Goal: Book appointment/travel/reservation

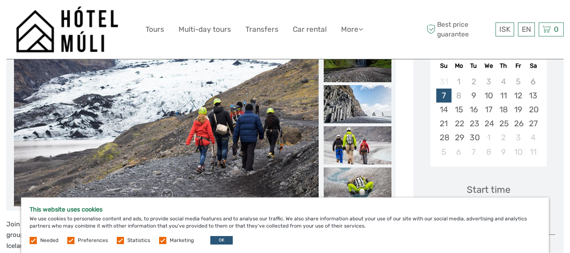
click at [70, 242] on label at bounding box center [70, 240] width 7 height 7
click at [0, 0] on input "checkbox" at bounding box center [0, 0] width 0 height 0
click at [121, 240] on label at bounding box center [120, 240] width 7 height 7
click at [0, 0] on input "checkbox" at bounding box center [0, 0] width 0 height 0
click at [161, 242] on label at bounding box center [162, 240] width 7 height 7
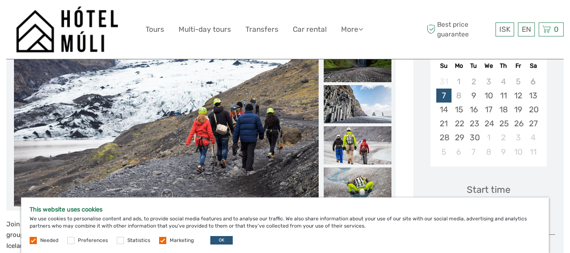
click at [0, 0] on input "checkbox" at bounding box center [0, 0] width 0 height 0
click at [32, 241] on label at bounding box center [33, 240] width 7 height 7
click at [219, 240] on button "OK" at bounding box center [221, 240] width 22 height 8
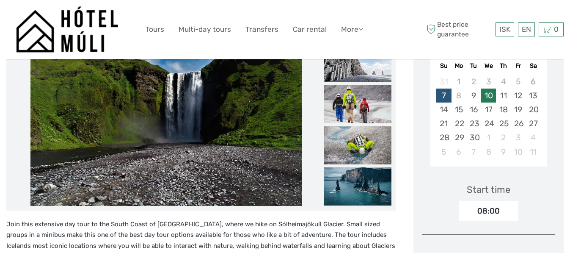
click at [488, 94] on div "10" at bounding box center [488, 95] width 15 height 14
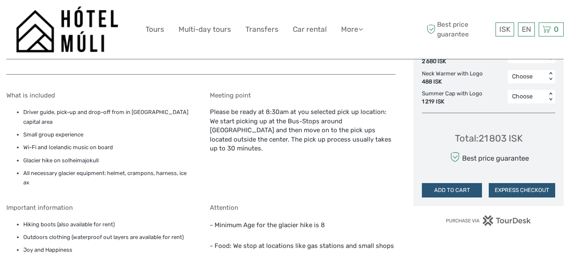
scroll to position [589, 0]
